Goal: Find specific page/section

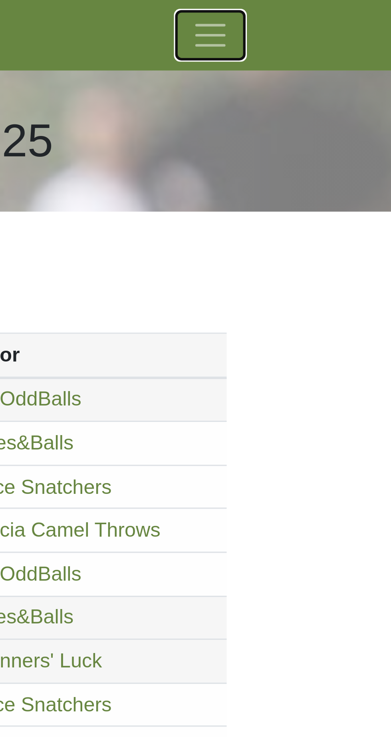
click at [332, 10] on span "Toggle navigation" at bounding box center [329, 11] width 12 height 12
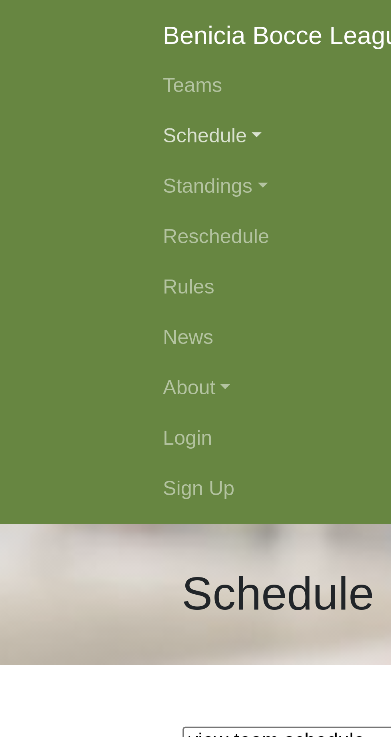
click at [75, 44] on link "Schedule" at bounding box center [196, 43] width 288 height 16
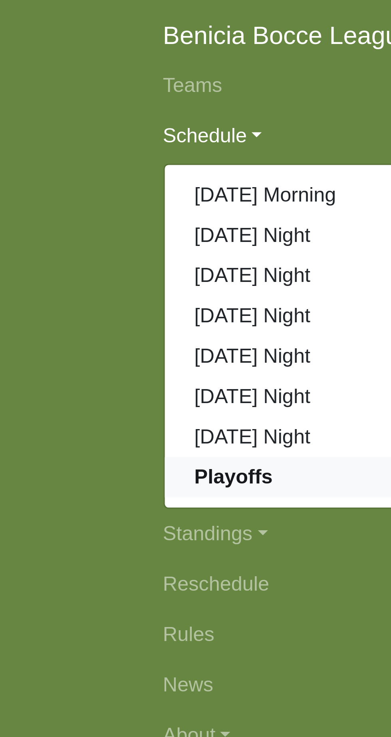
click at [82, 153] on strong "Playoffs" at bounding box center [74, 151] width 25 height 7
